Goal: Check status: Check status

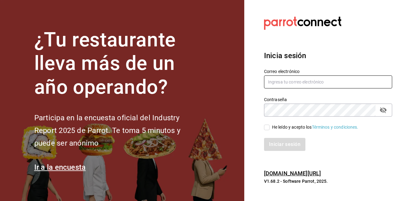
type input "[PERSON_NAME][EMAIL_ADDRESS][PERSON_NAME][DOMAIN_NAME]"
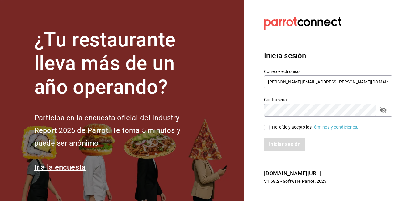
click at [267, 125] on input "He leído y acepto los Términos y condiciones." at bounding box center [267, 127] width 6 height 6
checkbox input "true"
click at [280, 140] on button "Iniciar sesión" at bounding box center [285, 144] width 42 height 13
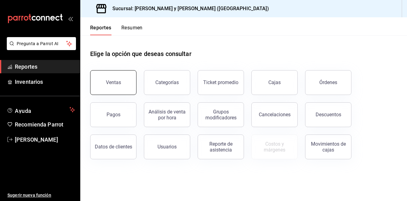
click at [131, 79] on button "Ventas" at bounding box center [113, 82] width 46 height 25
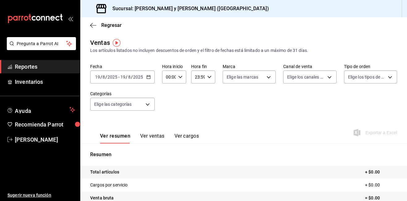
click at [151, 77] on div "[DATE] [DATE] - [DATE] [DATE]" at bounding box center [122, 76] width 65 height 13
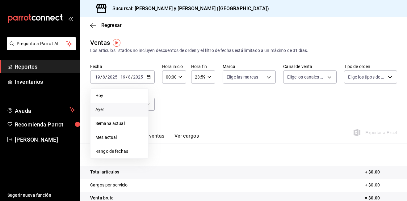
click at [127, 105] on li "Ayer" at bounding box center [119, 110] width 58 height 14
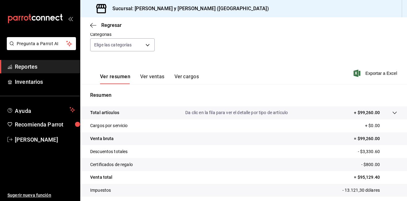
scroll to position [62, 0]
